Goal: Find contact information: Obtain details needed to contact an individual or organization

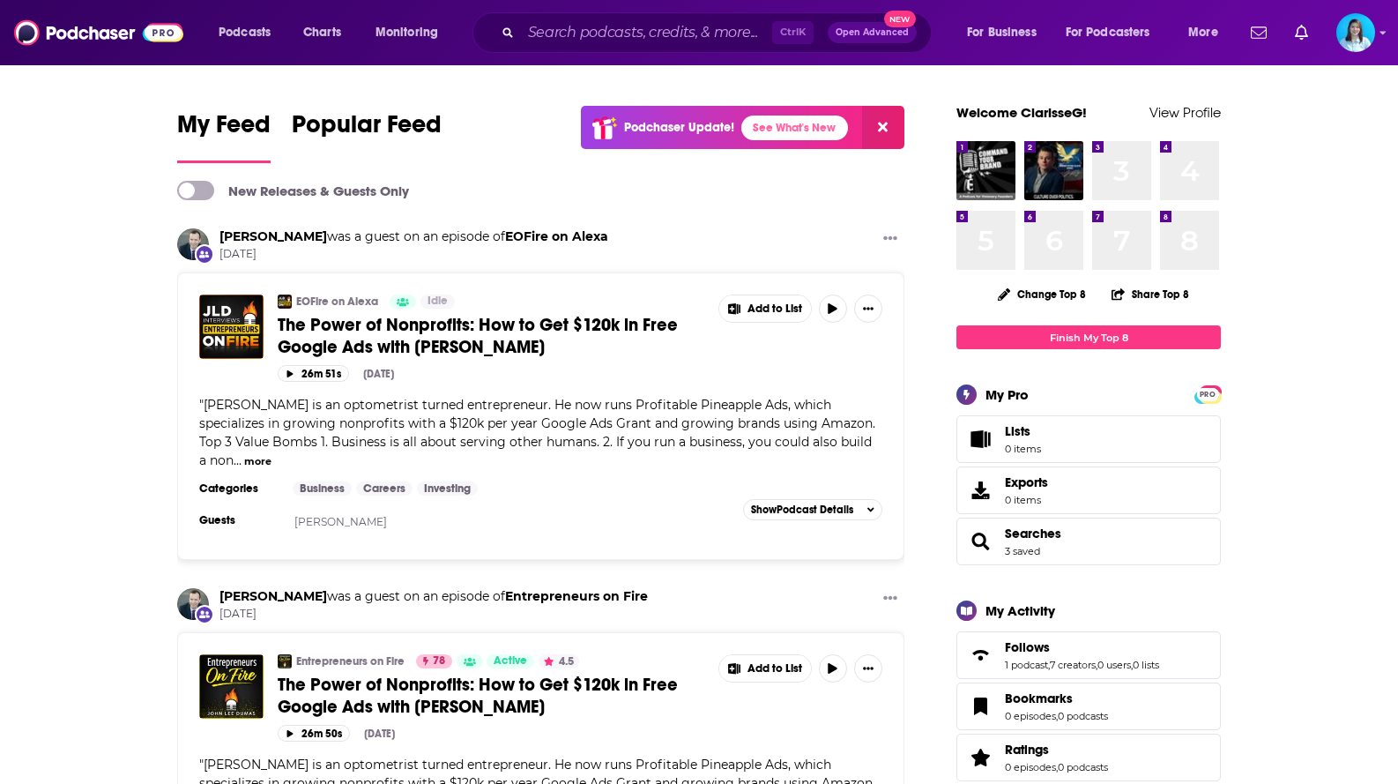
click at [571, 40] on input "Search podcasts, credits, & more..." at bounding box center [646, 33] width 251 height 28
click at [577, 26] on input "Search podcasts, credits, & more..." at bounding box center [646, 33] width 251 height 28
click at [677, 33] on input "Search podcasts, credits, & more..." at bounding box center [646, 33] width 251 height 28
click at [886, 128] on icon at bounding box center [883, 127] width 10 height 14
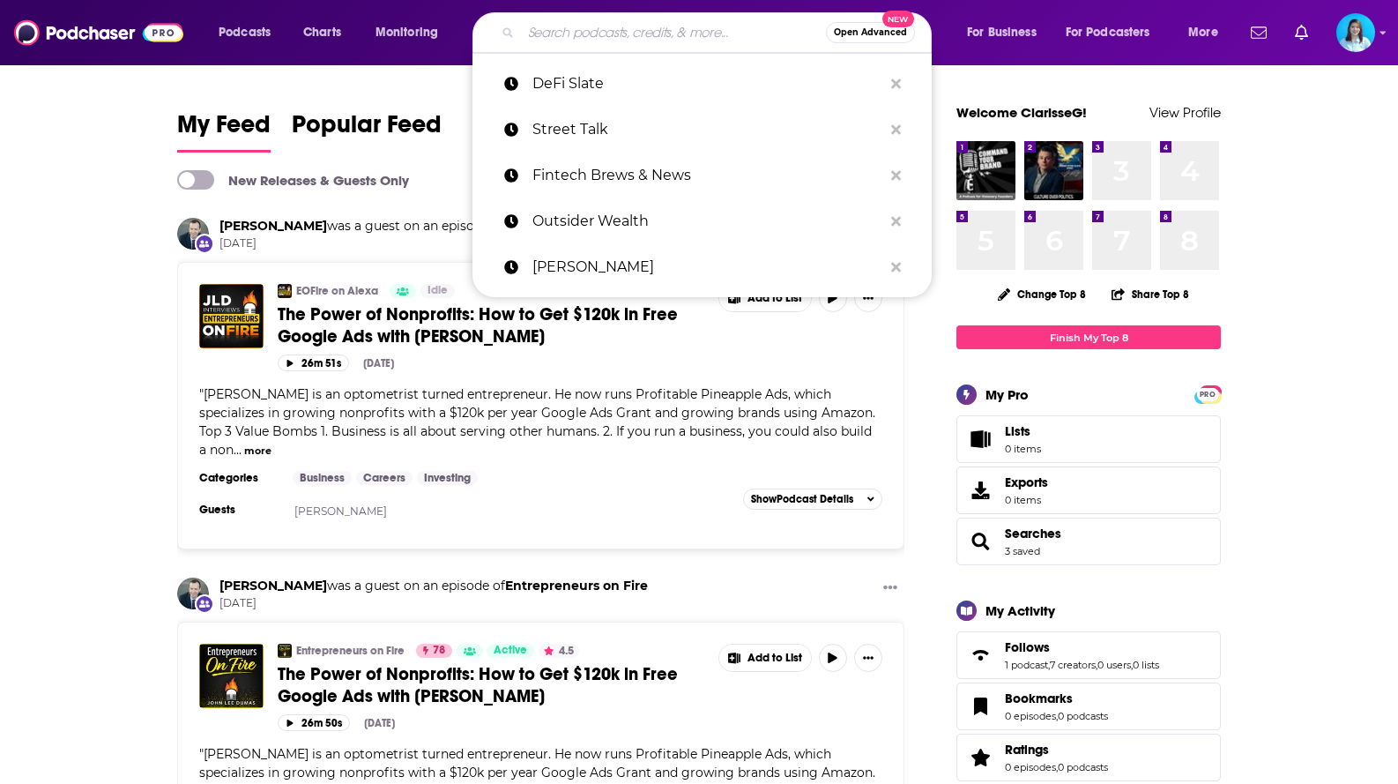
click at [750, 35] on input "Search podcasts, credits, & more..." at bounding box center [673, 33] width 305 height 28
paste input "The Lively Show"
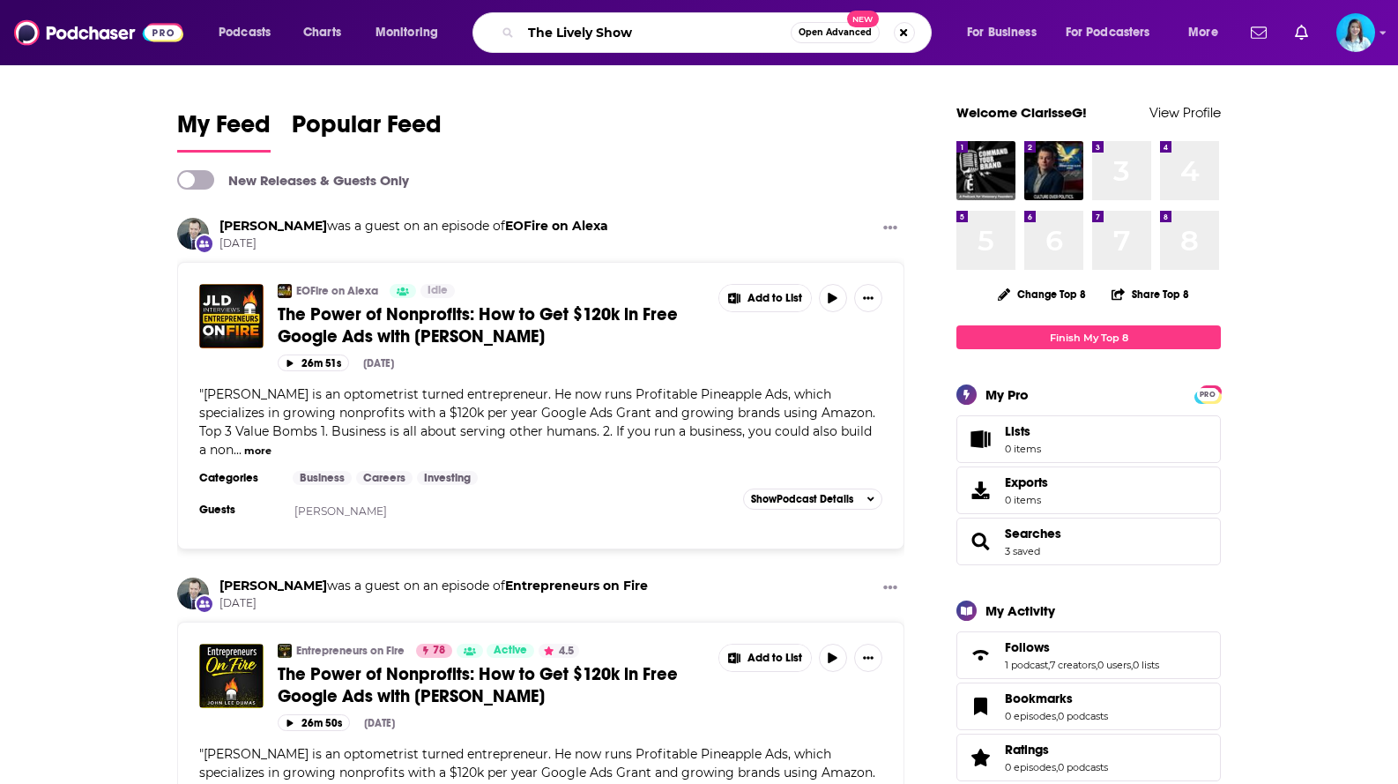
type input "The Lively Show"
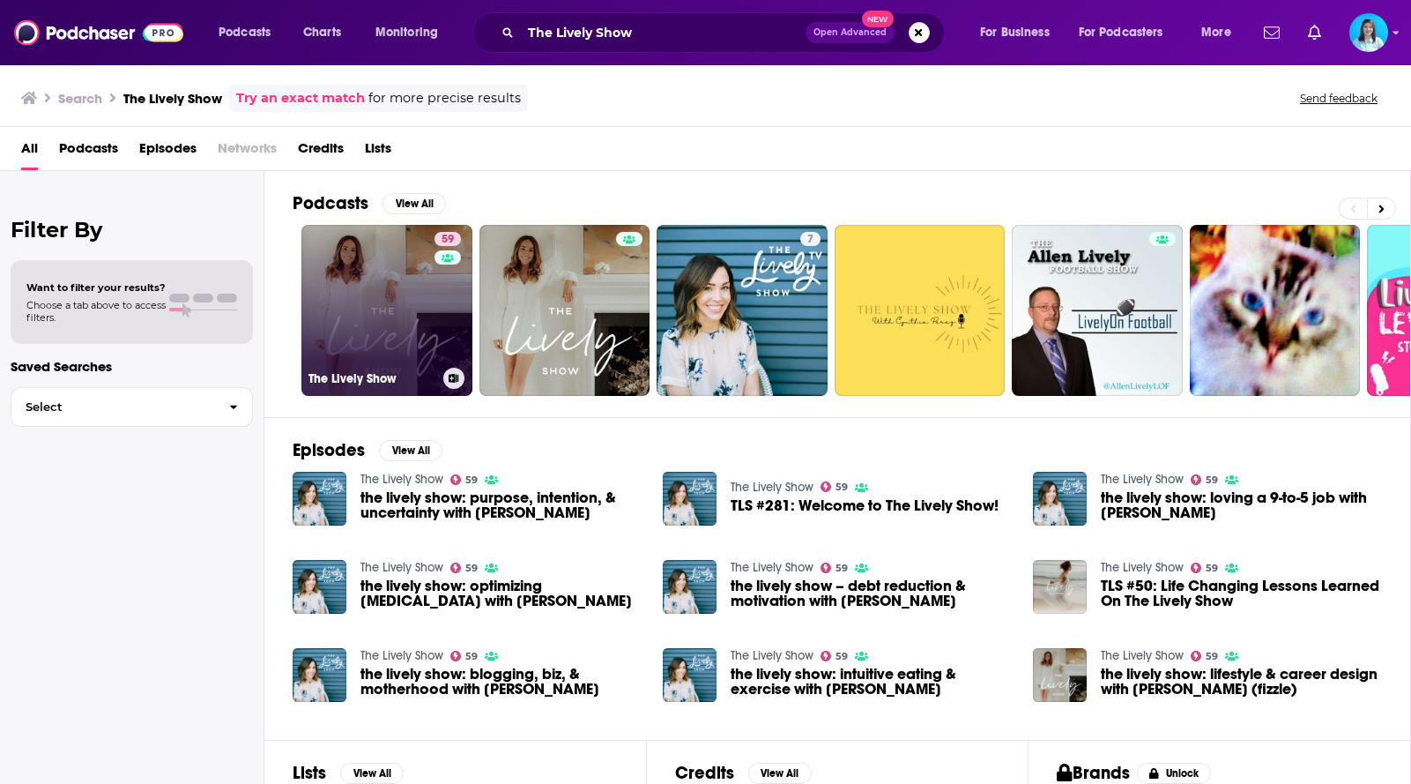
click at [334, 304] on link "59 The Lively Show" at bounding box center [386, 310] width 171 height 171
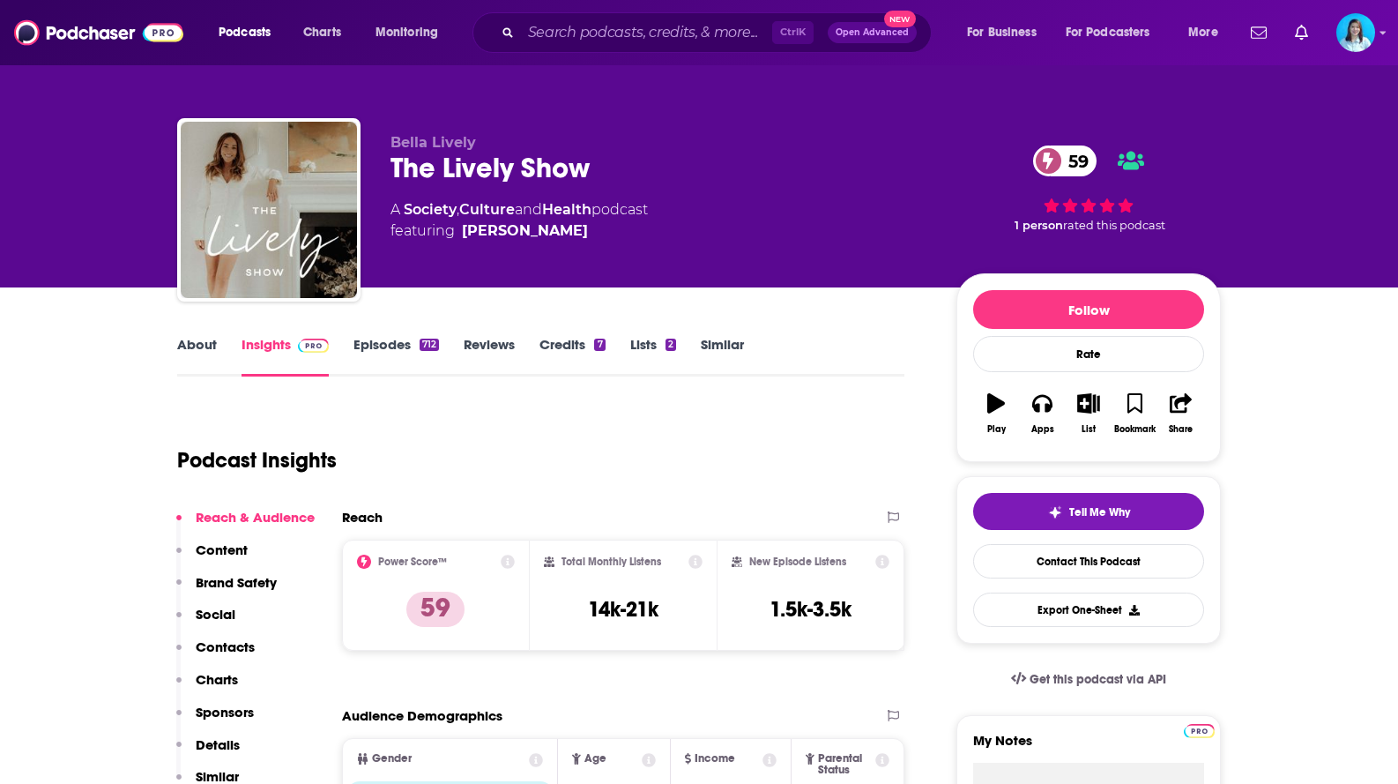
click at [555, 346] on link "Credits 7" at bounding box center [572, 356] width 65 height 41
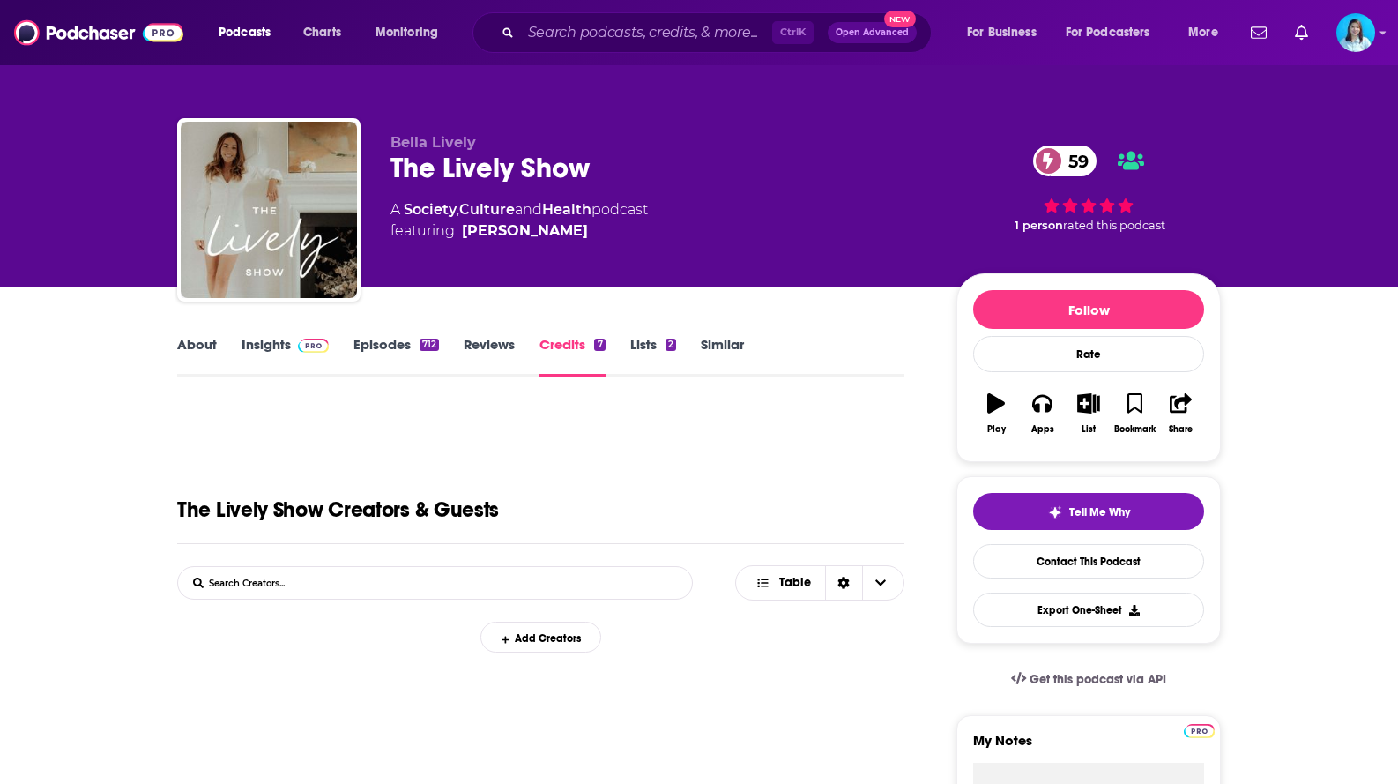
click at [651, 344] on link "Lists 2" at bounding box center [653, 356] width 46 height 41
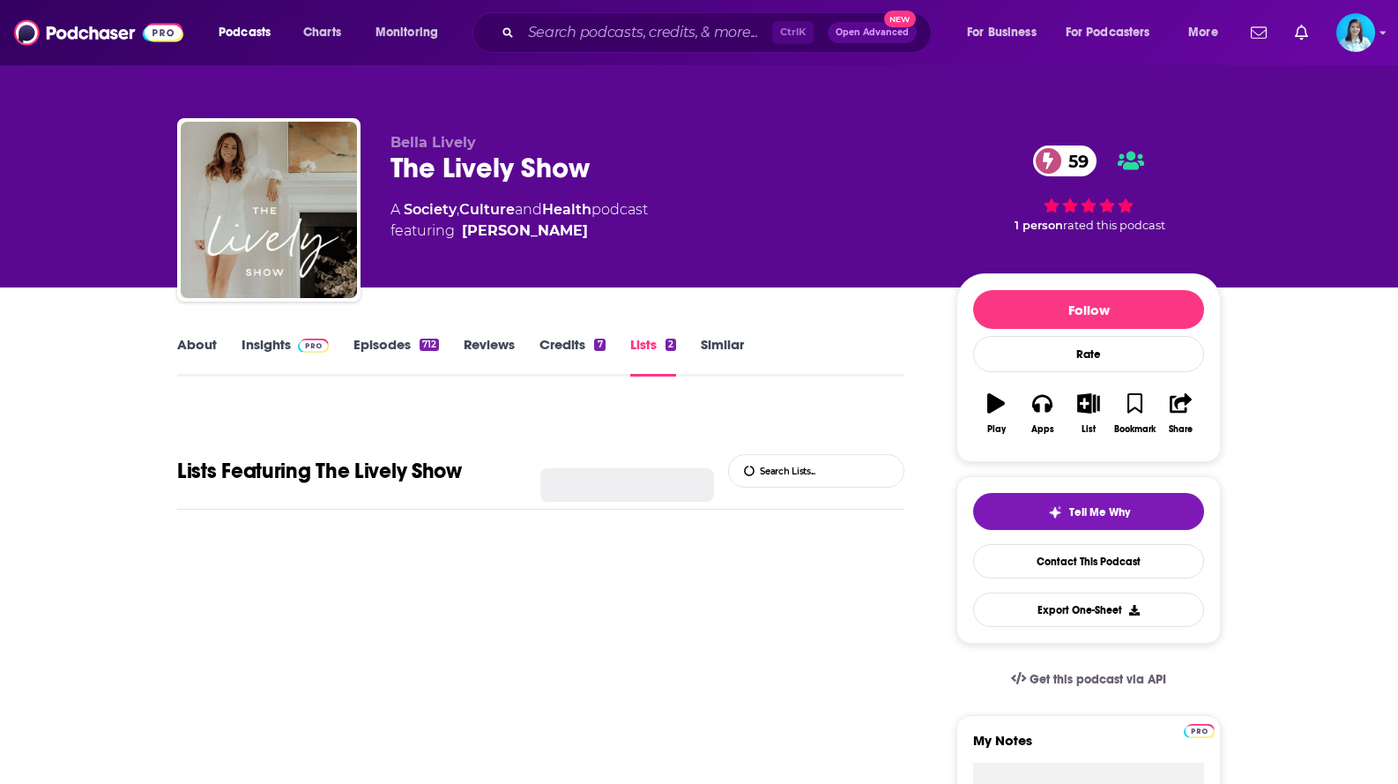
click at [378, 342] on link "Episodes 712" at bounding box center [397, 356] width 86 height 41
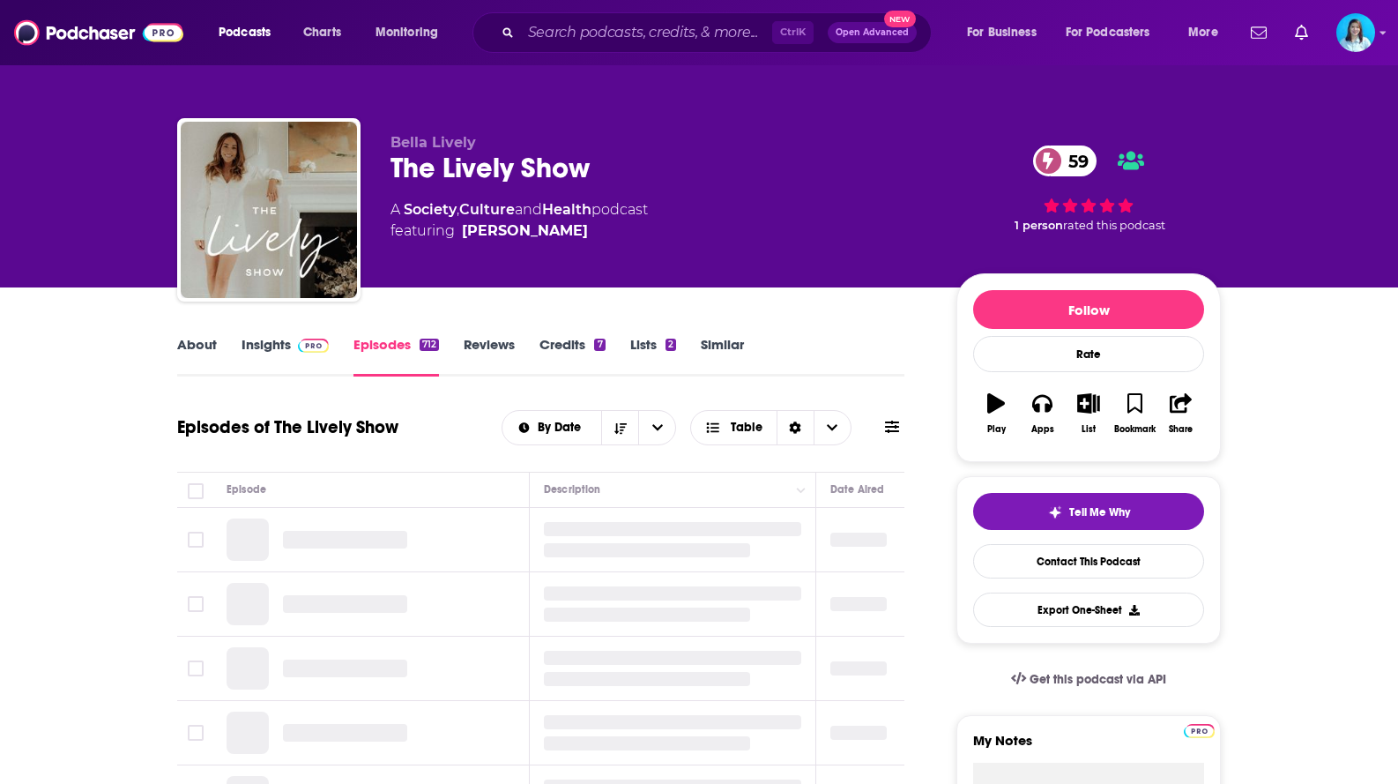
click at [264, 345] on link "Insights" at bounding box center [285, 356] width 87 height 41
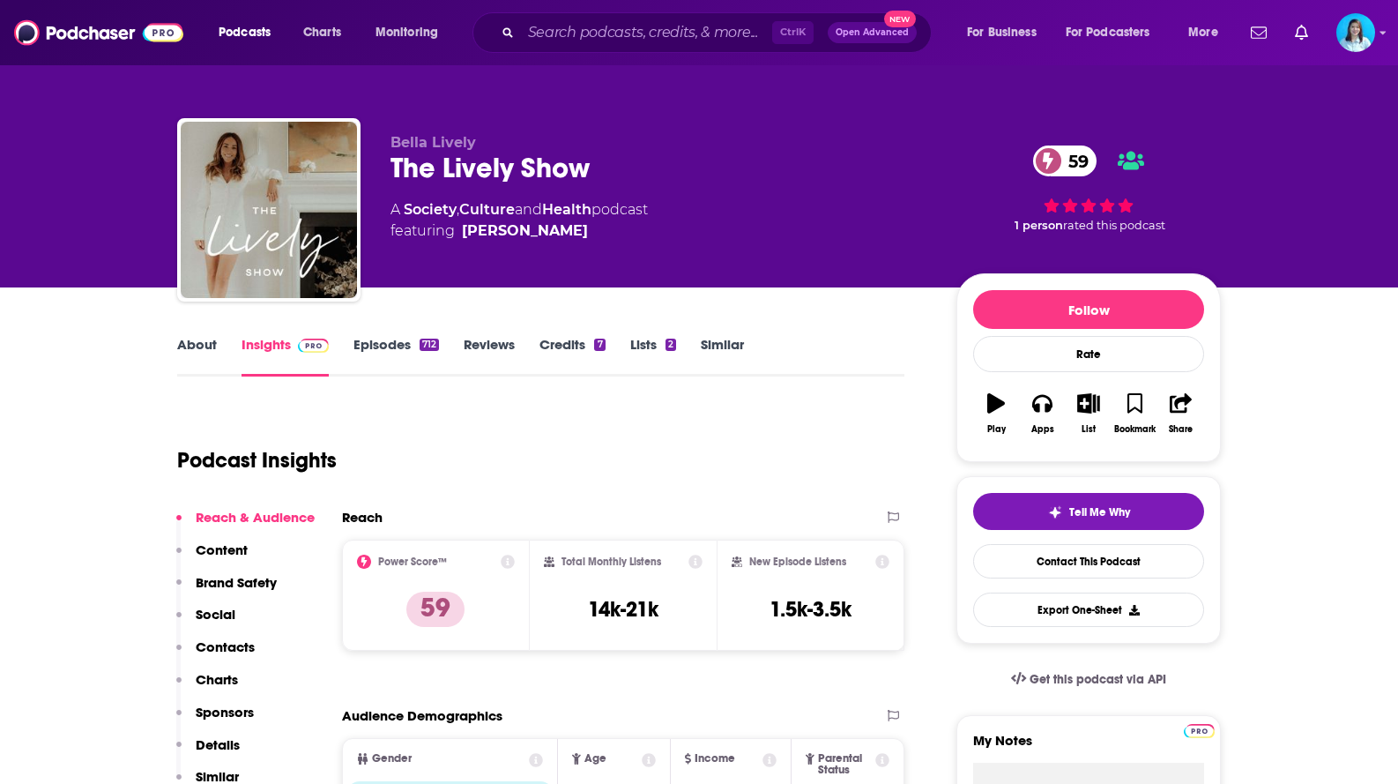
click at [204, 354] on link "About" at bounding box center [197, 356] width 40 height 41
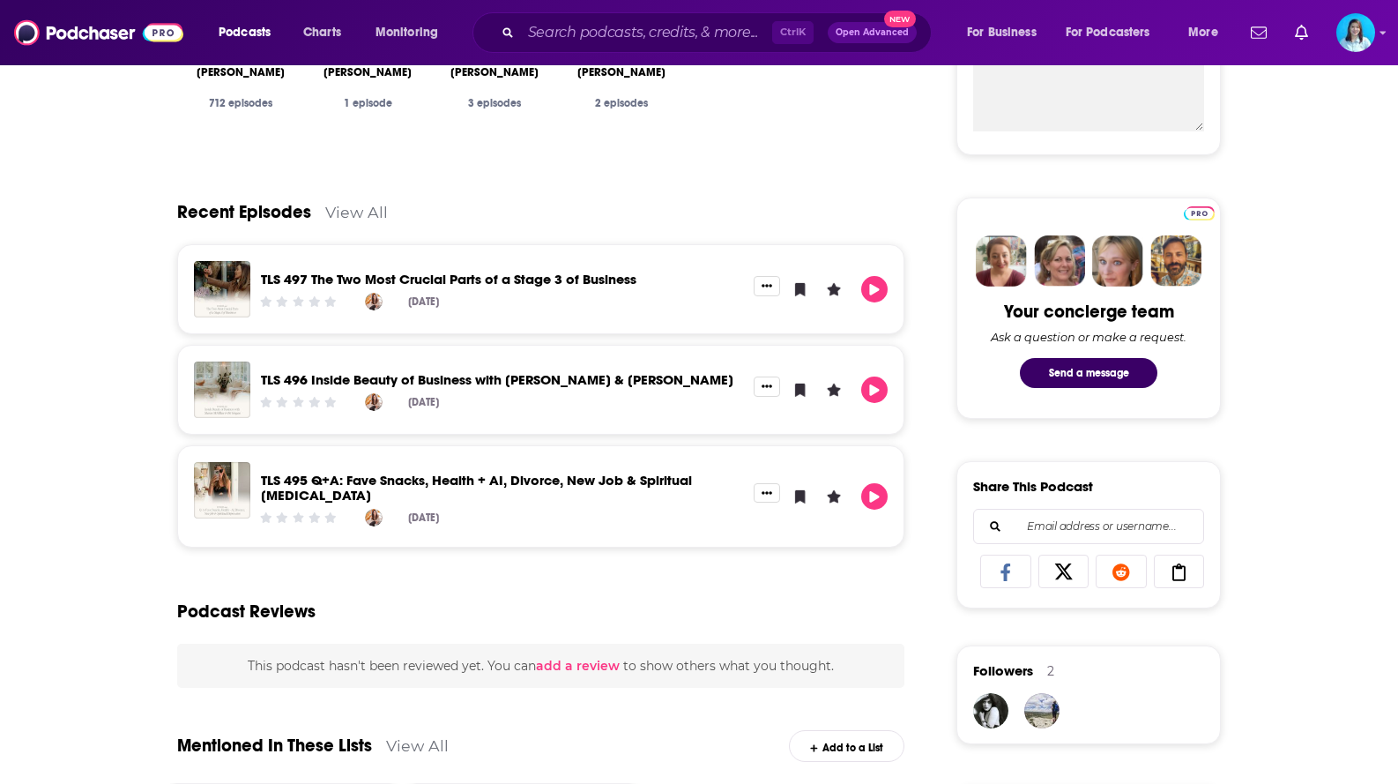
scroll to position [93, 0]
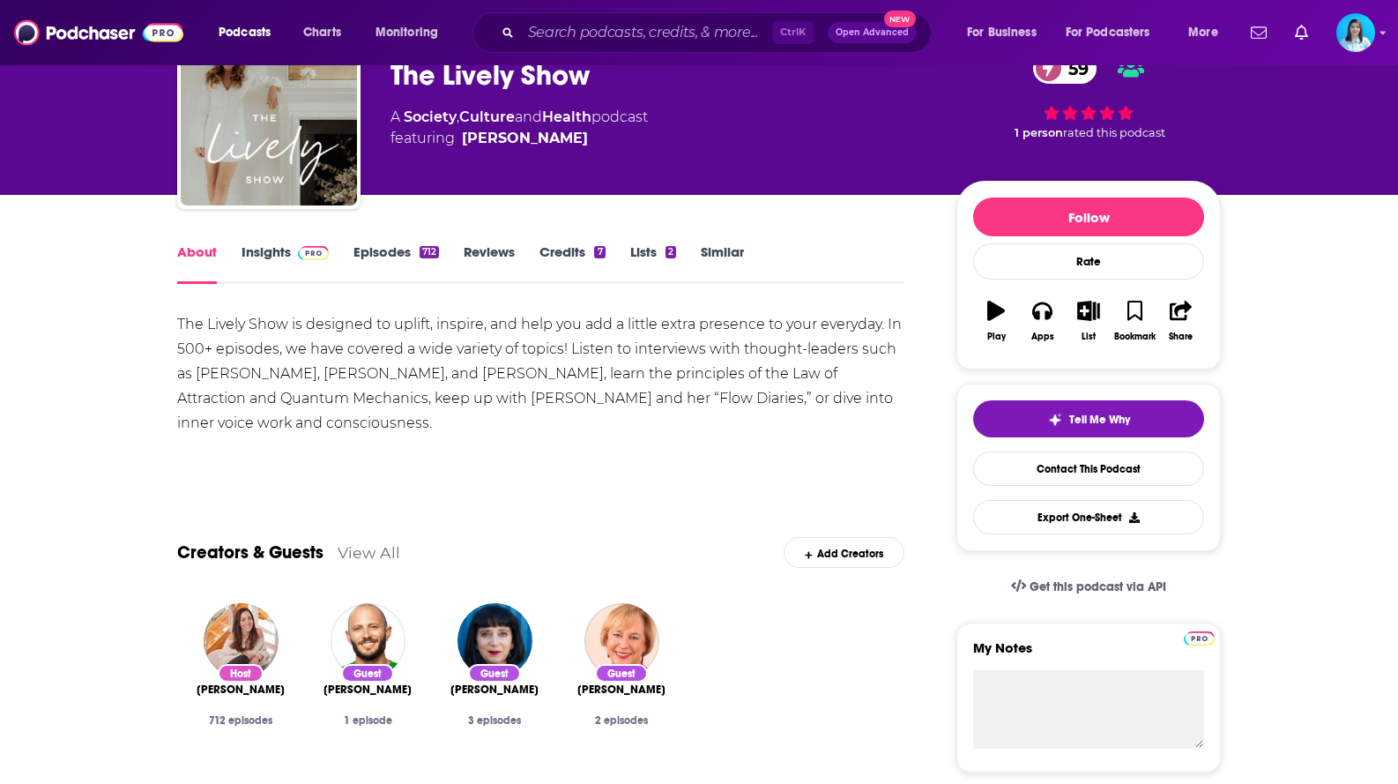
click at [272, 249] on link "Insights" at bounding box center [285, 263] width 87 height 41
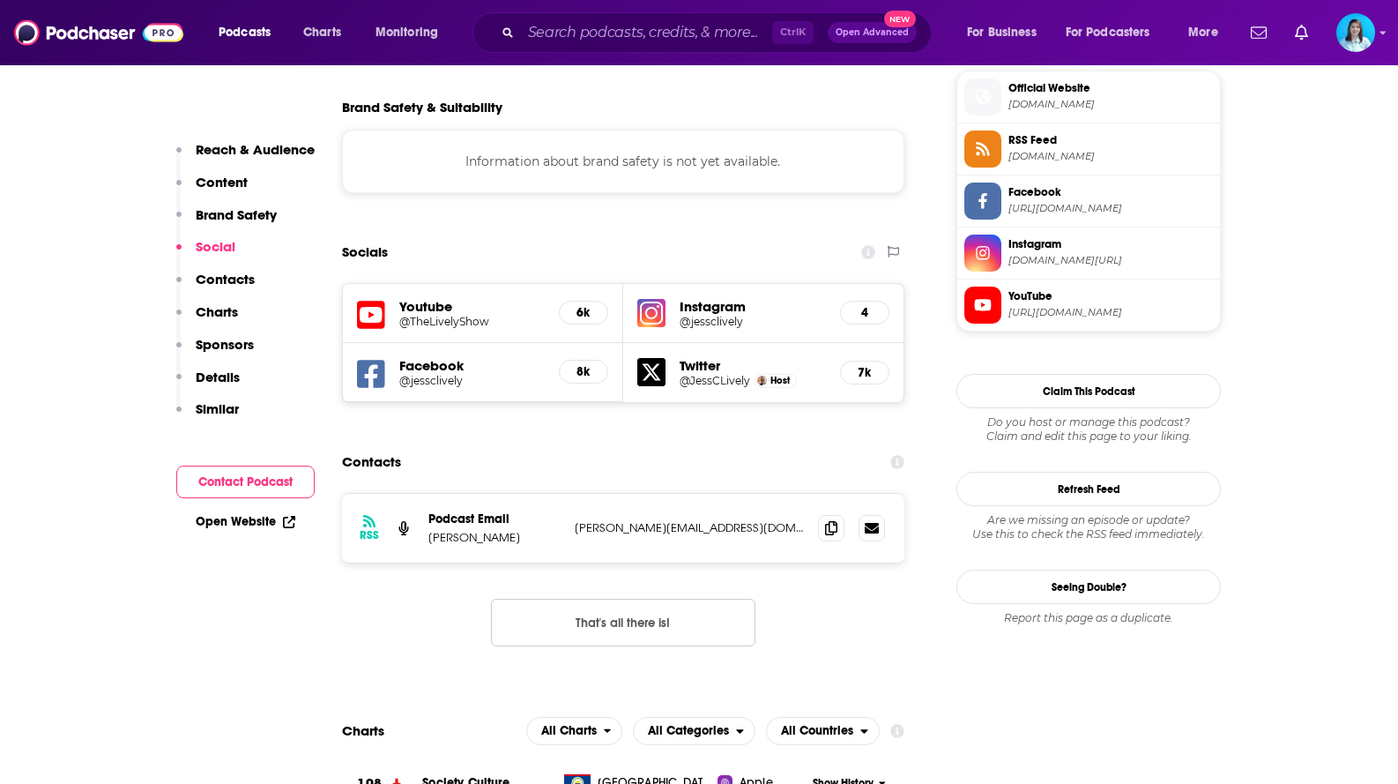
click at [301, 488] on button "Contact Podcast" at bounding box center [245, 481] width 138 height 33
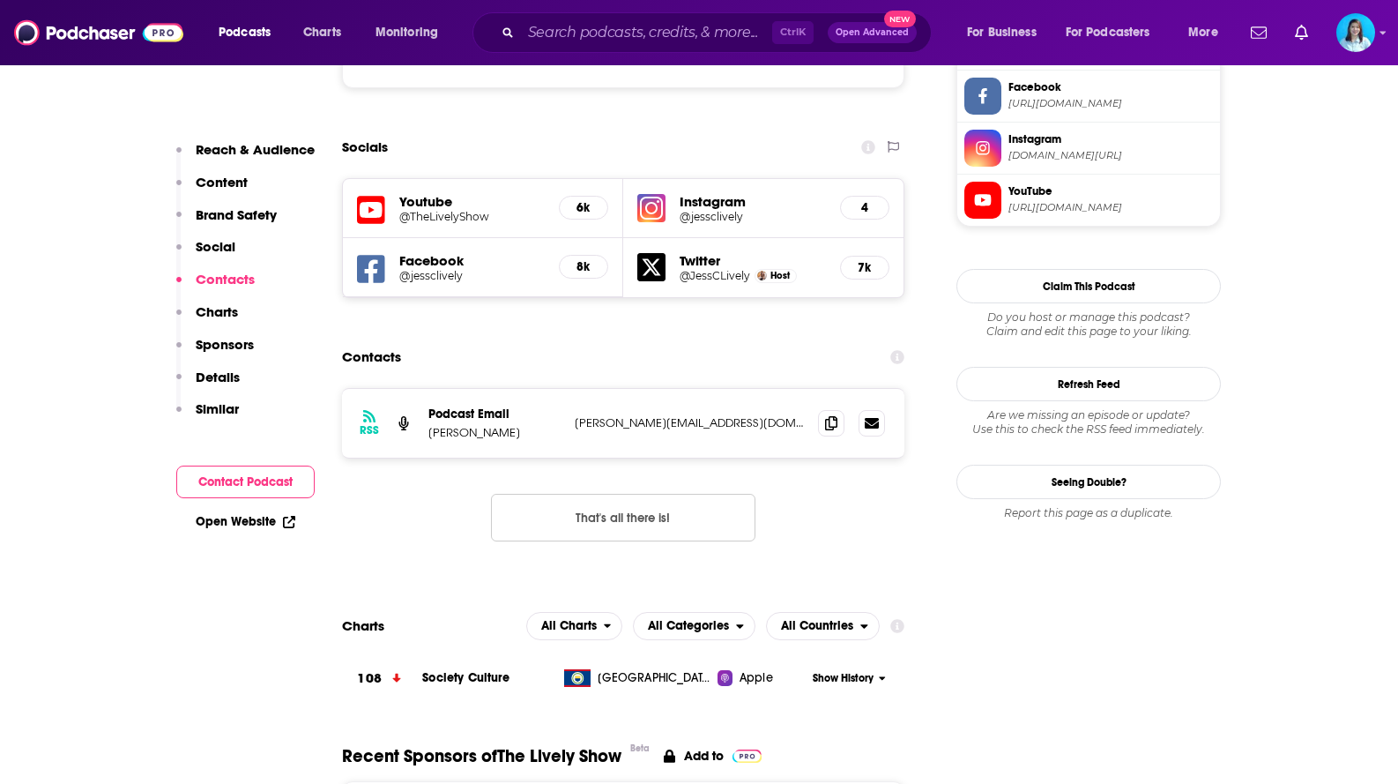
scroll to position [1677, 0]
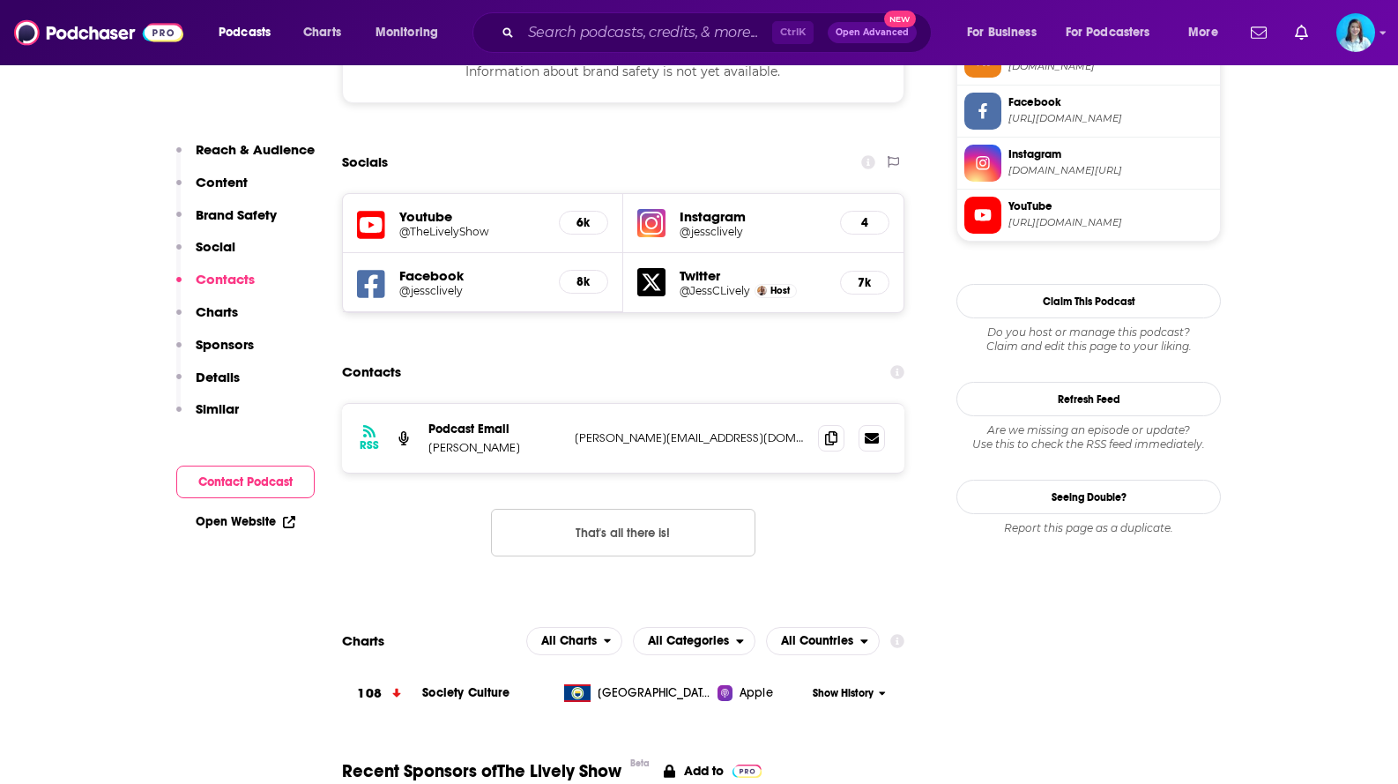
click at [678, 509] on button "That's all there is!" at bounding box center [623, 533] width 264 height 48
